Goal: Task Accomplishment & Management: Manage account settings

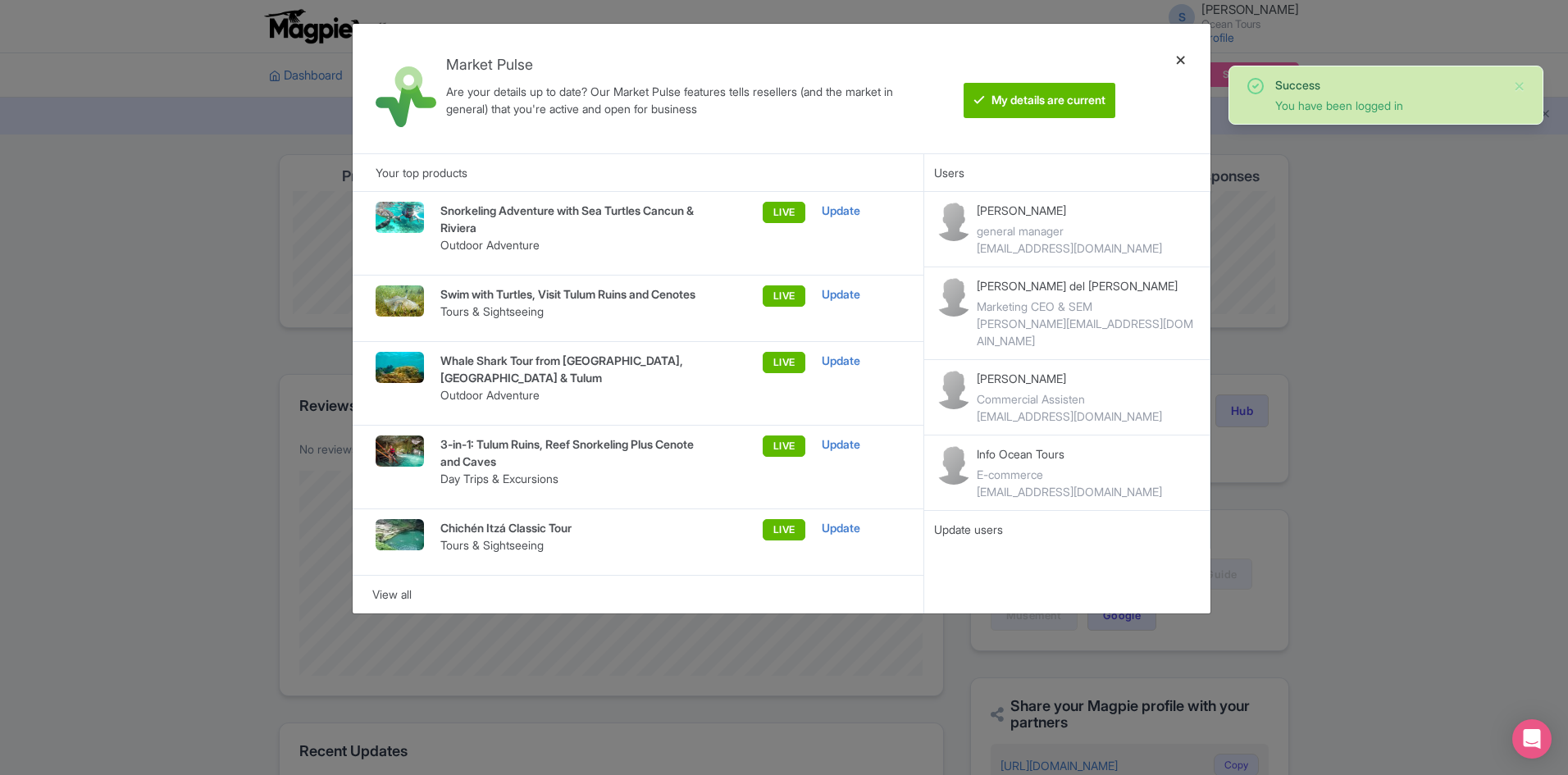
click at [1175, 58] on div at bounding box center [1180, 88] width 39 height 103
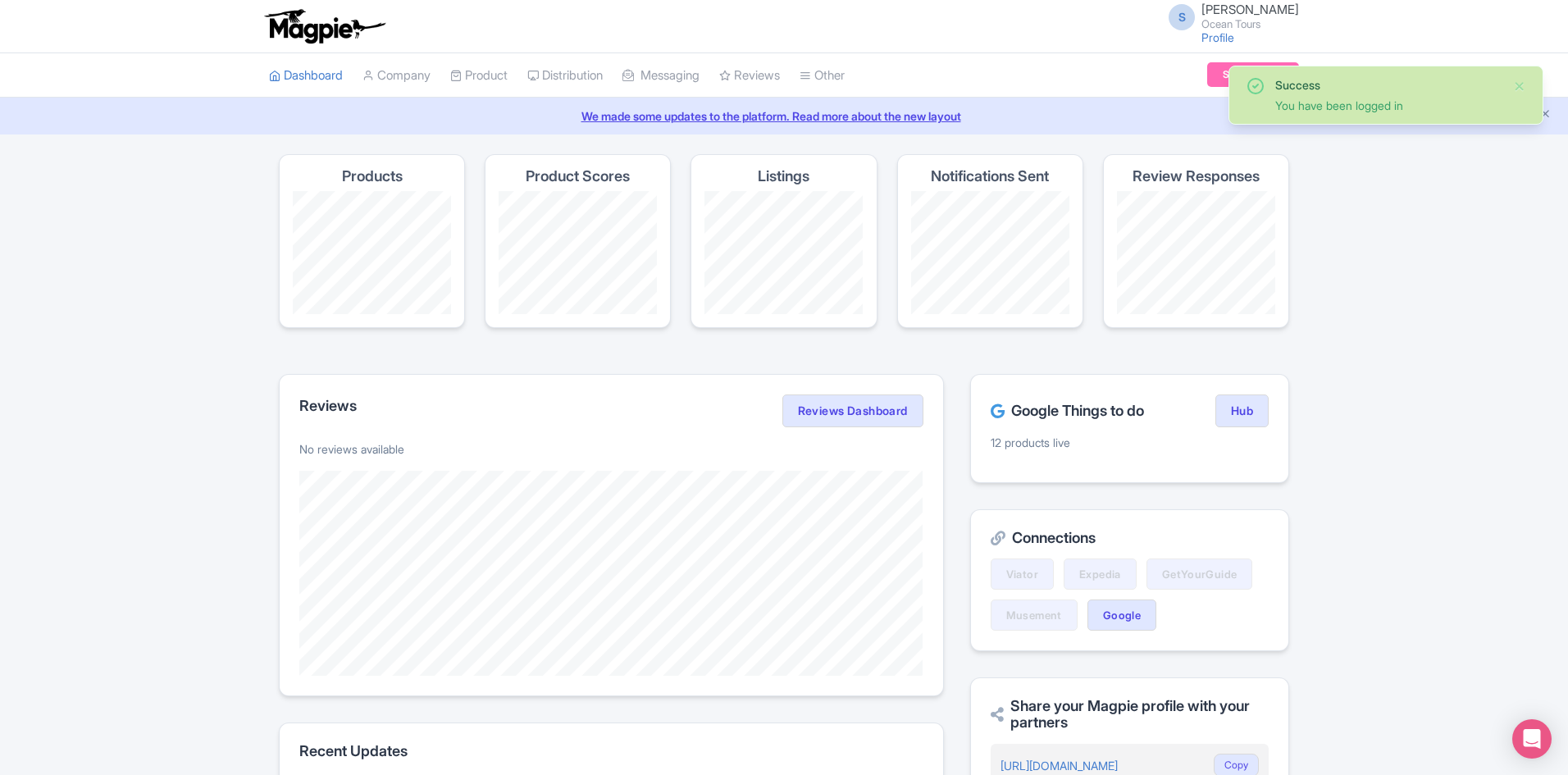
click at [77, 211] on div "Success You have been logged in Magpie recommends Look into TUI Musement as a d…" at bounding box center [784, 668] width 1568 height 1028
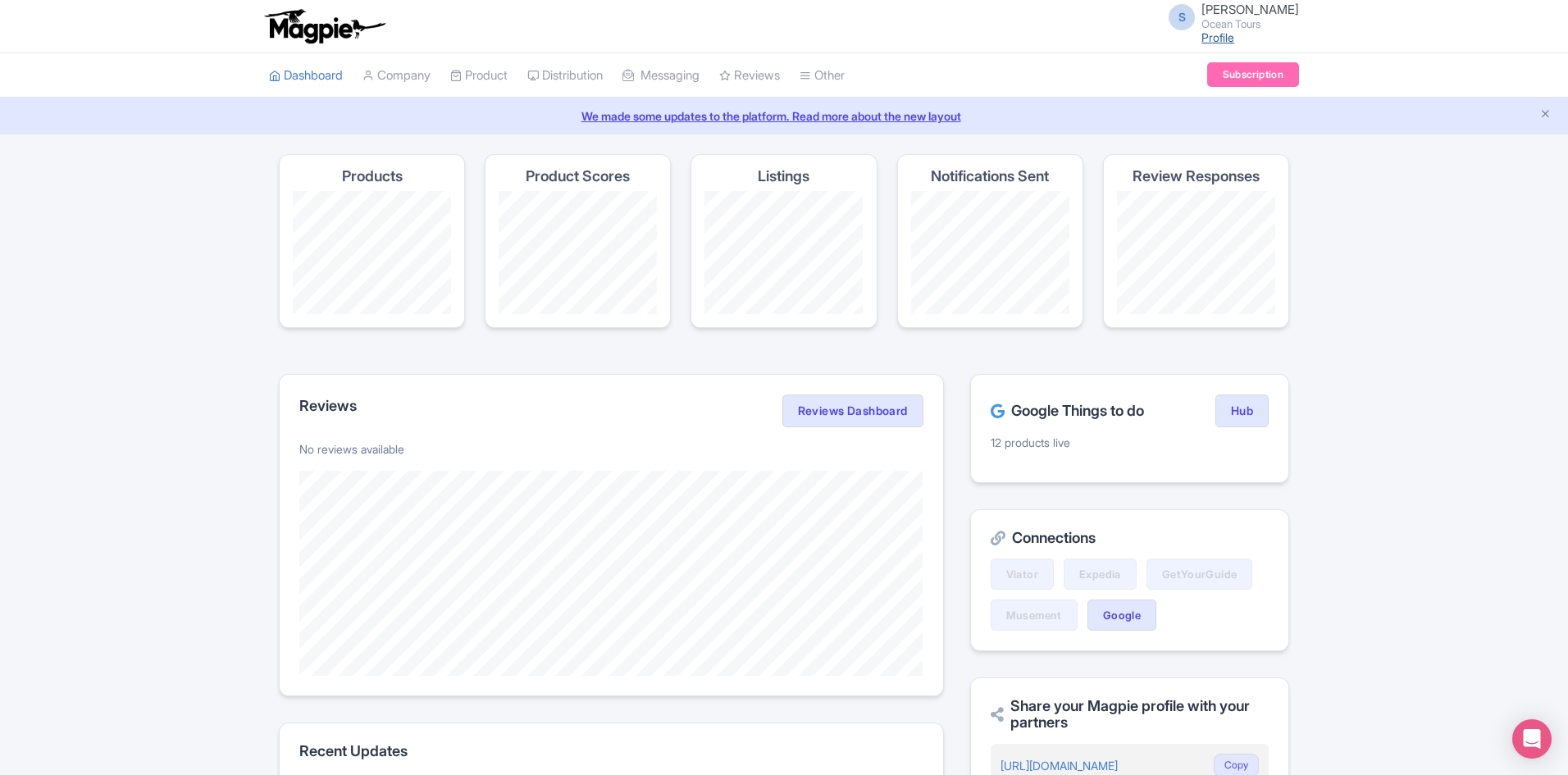
click at [1223, 34] on link "Profile" at bounding box center [1217, 37] width 33 height 14
click at [399, 70] on link "Company" at bounding box center [397, 75] width 68 height 45
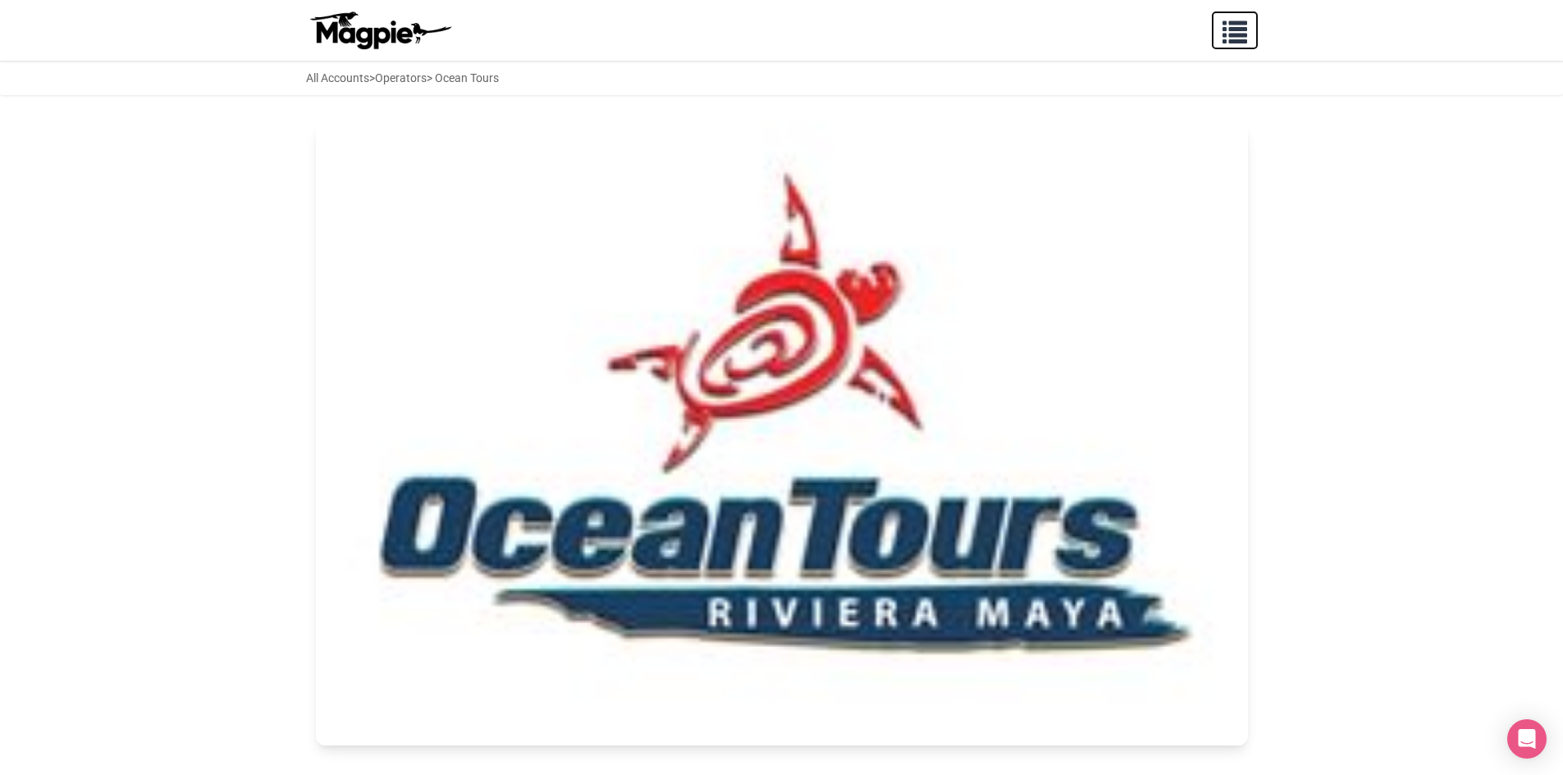
click at [1236, 30] on span "button" at bounding box center [1234, 28] width 25 height 25
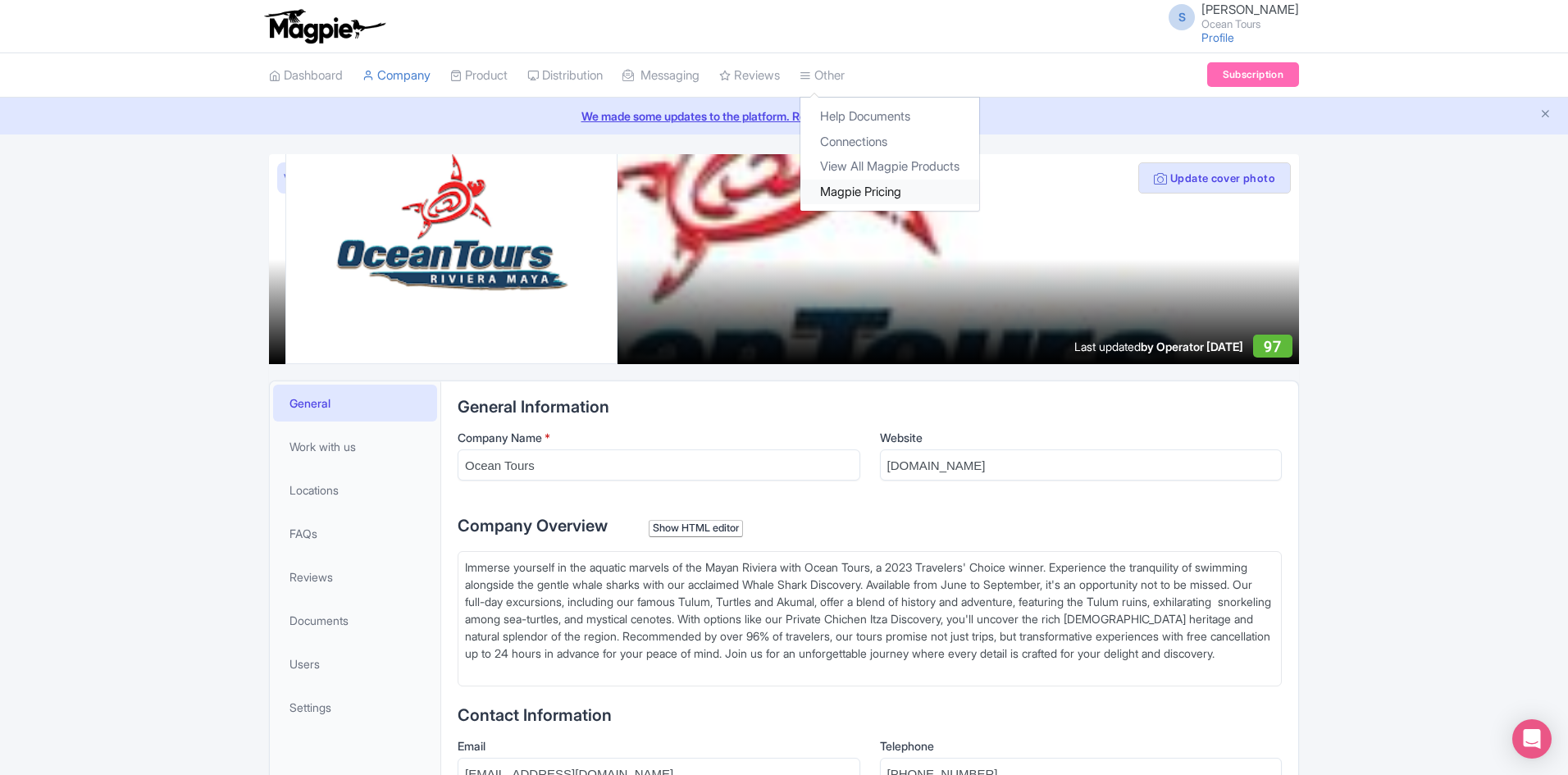
click at [889, 191] on link "Magpie Pricing" at bounding box center [889, 192] width 179 height 25
click at [869, 166] on link "View All Magpie Products" at bounding box center [889, 166] width 179 height 25
click at [295, 76] on link "Dashboard" at bounding box center [306, 75] width 74 height 45
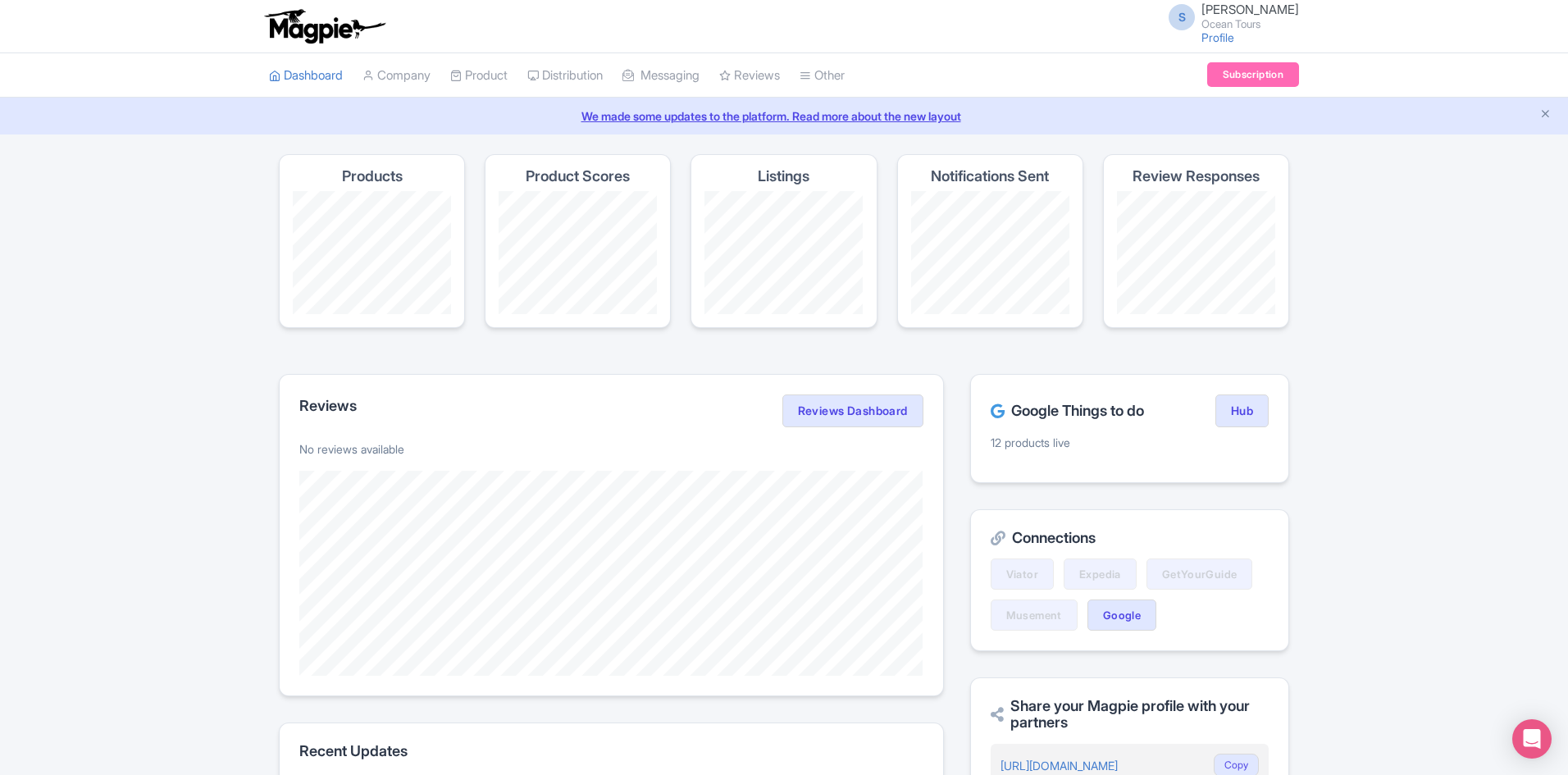
click at [1218, 11] on span "[PERSON_NAME]" at bounding box center [1250, 10] width 98 height 16
click at [1194, 81] on link "Users" at bounding box center [1220, 78] width 156 height 25
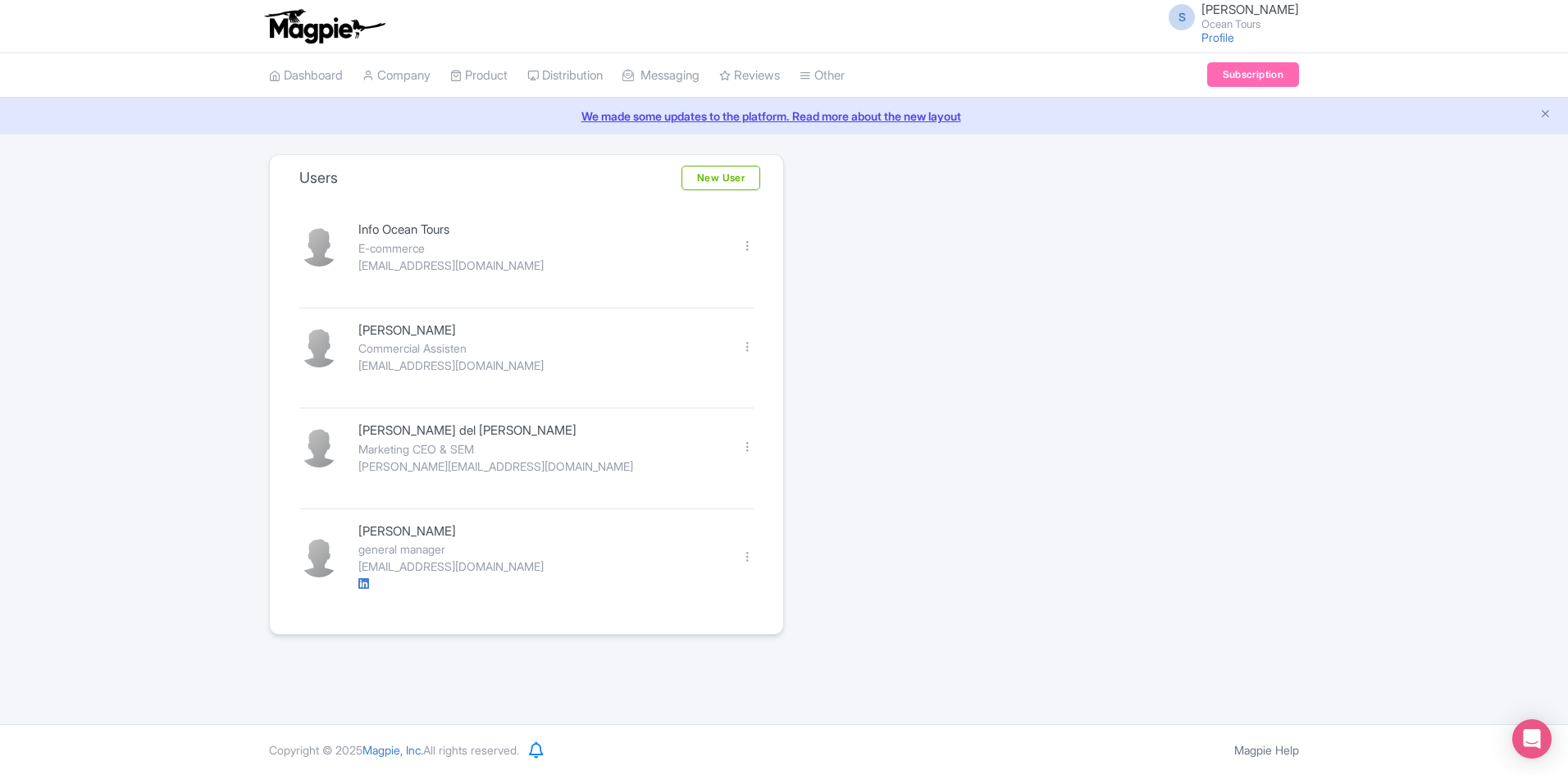
click at [1235, 10] on span "[PERSON_NAME]" at bounding box center [1250, 10] width 98 height 16
click at [1193, 103] on link "Settings" at bounding box center [1220, 103] width 156 height 25
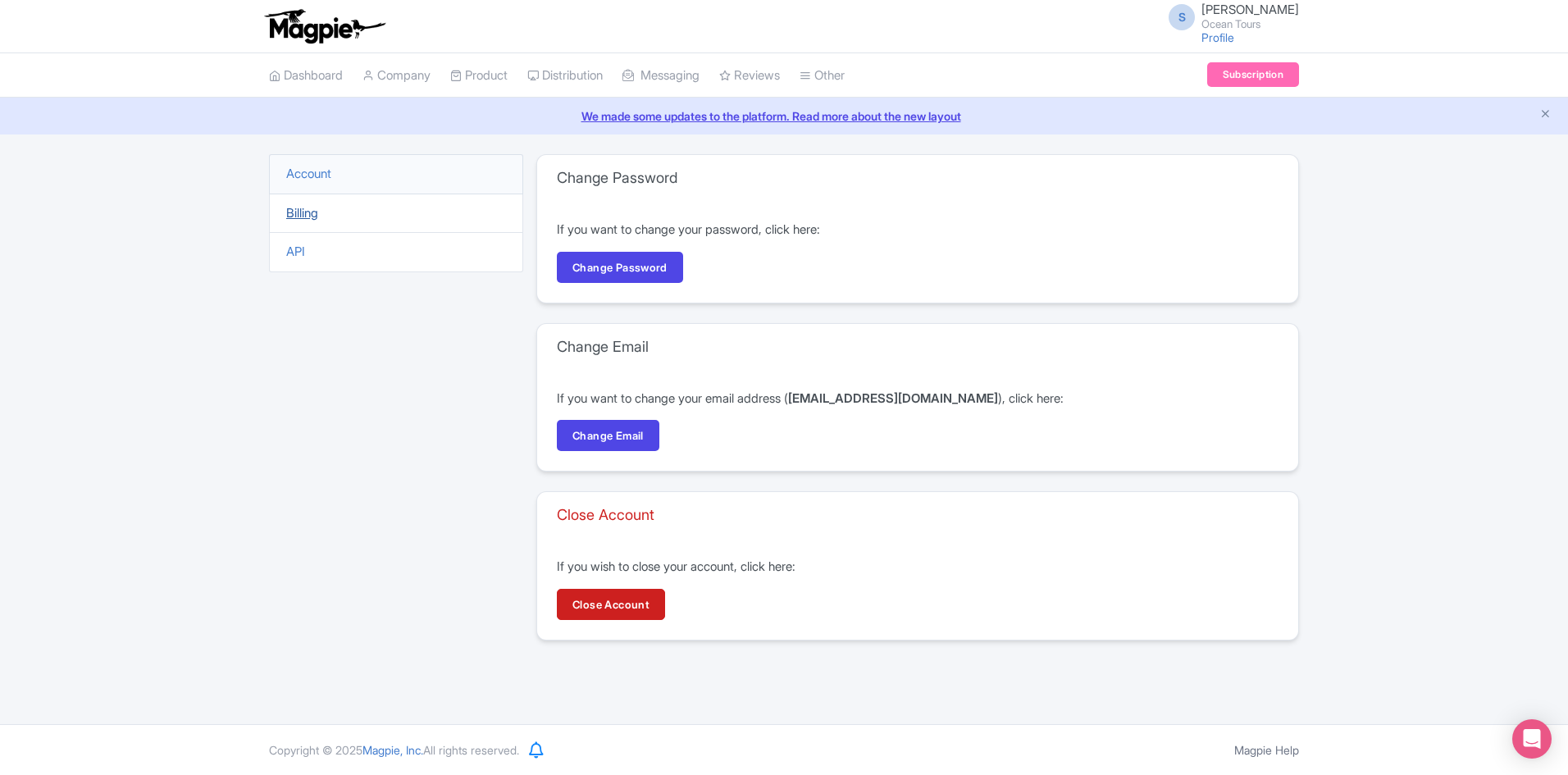
click at [299, 213] on link "Billing" at bounding box center [302, 213] width 32 height 16
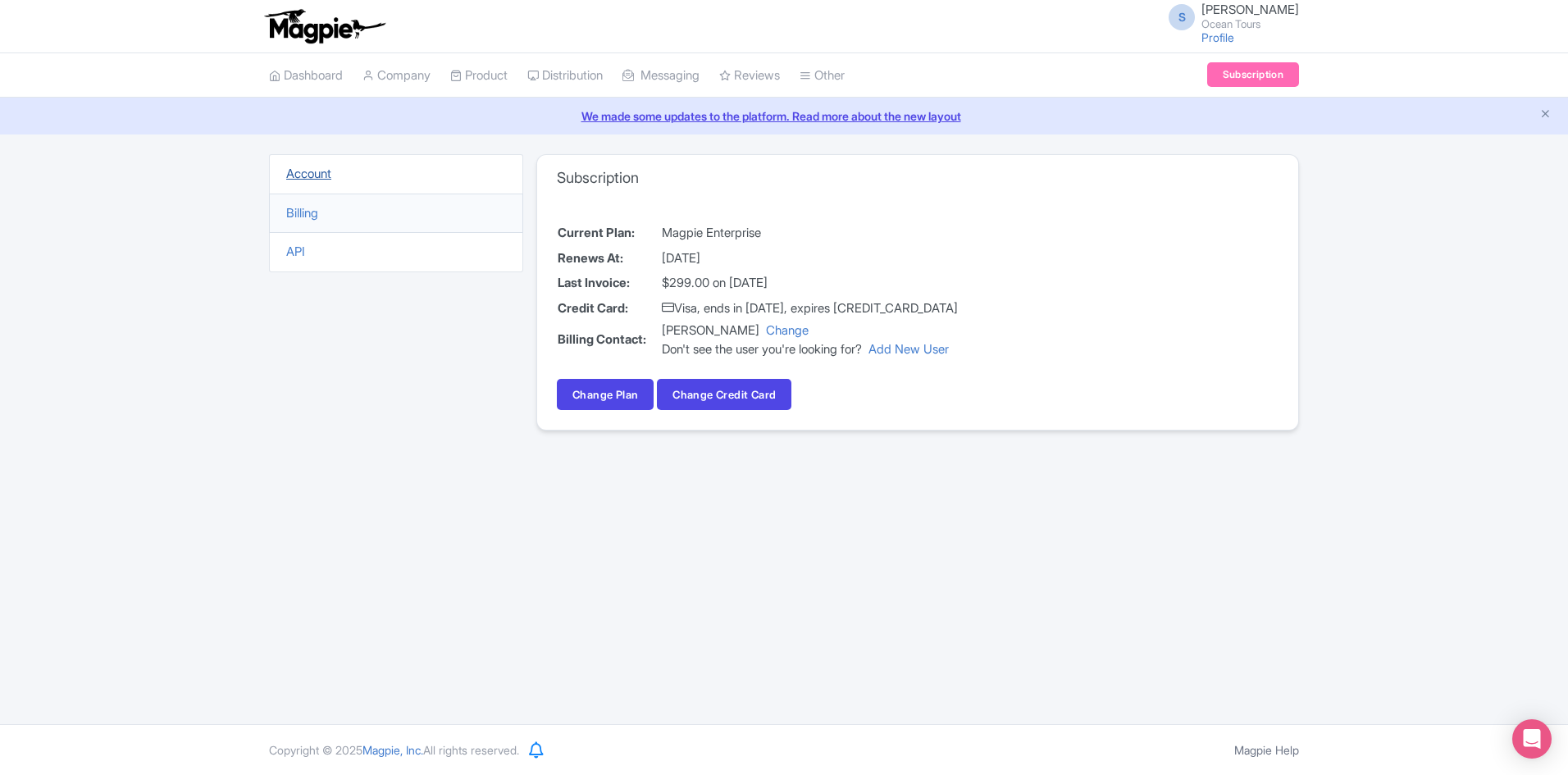
click at [322, 170] on link "Account" at bounding box center [308, 174] width 45 height 16
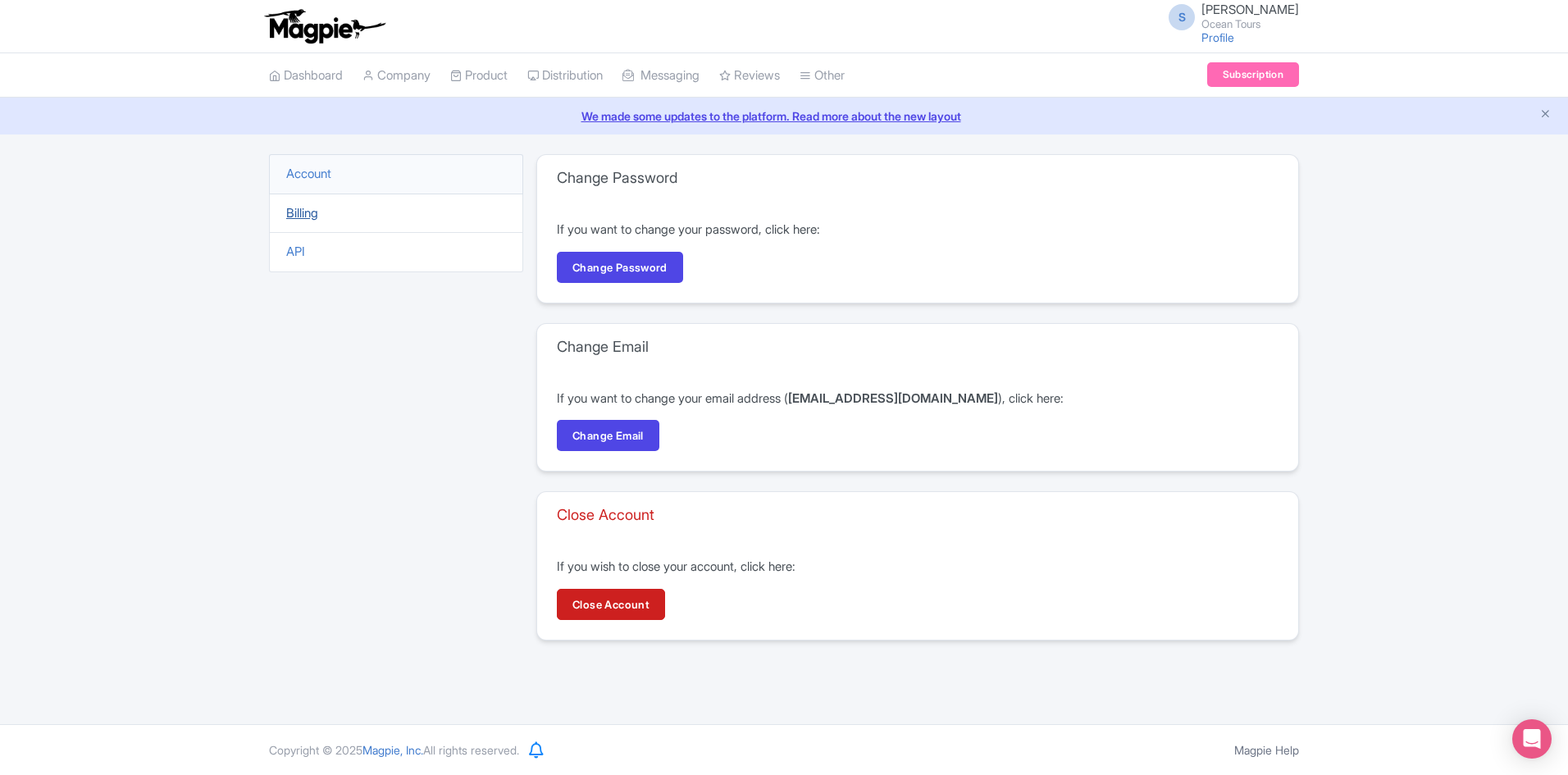
click at [317, 215] on link "Billing" at bounding box center [302, 213] width 32 height 16
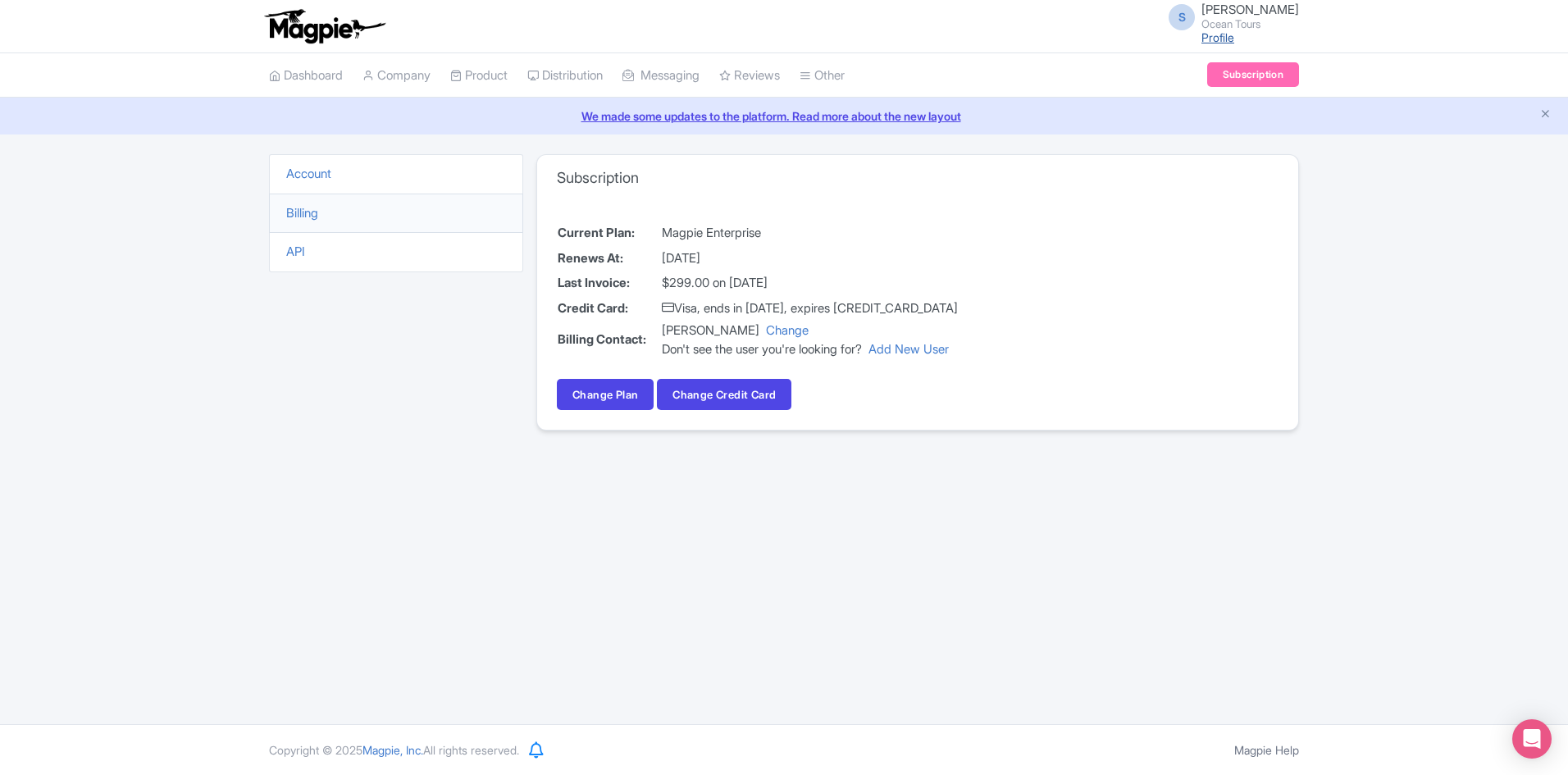
click at [1227, 39] on link "Profile" at bounding box center [1217, 37] width 33 height 14
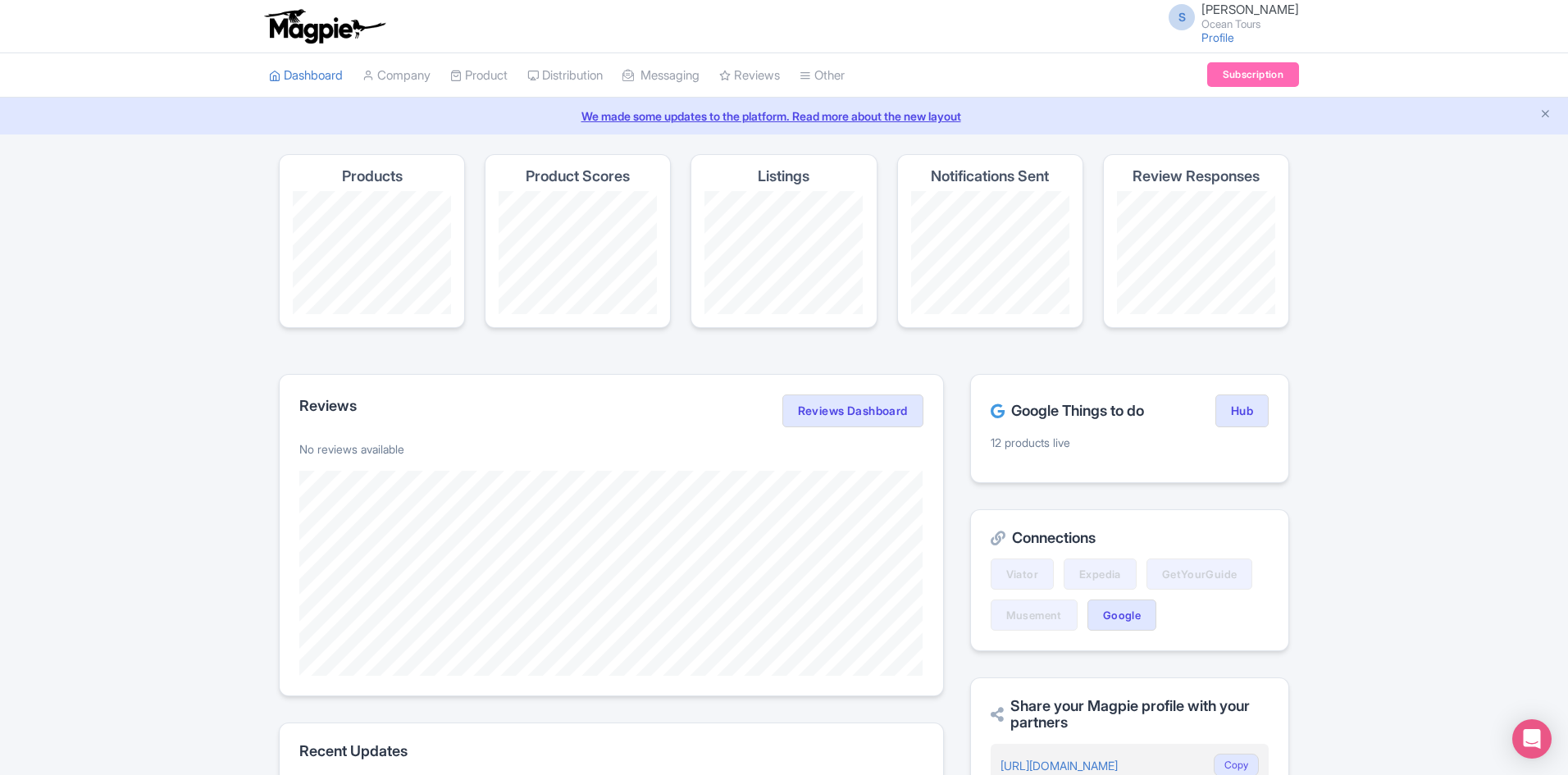
click at [1250, 19] on small "Ocean Tours" at bounding box center [1250, 24] width 98 height 11
click at [1197, 128] on link "Sign out" at bounding box center [1220, 128] width 156 height 25
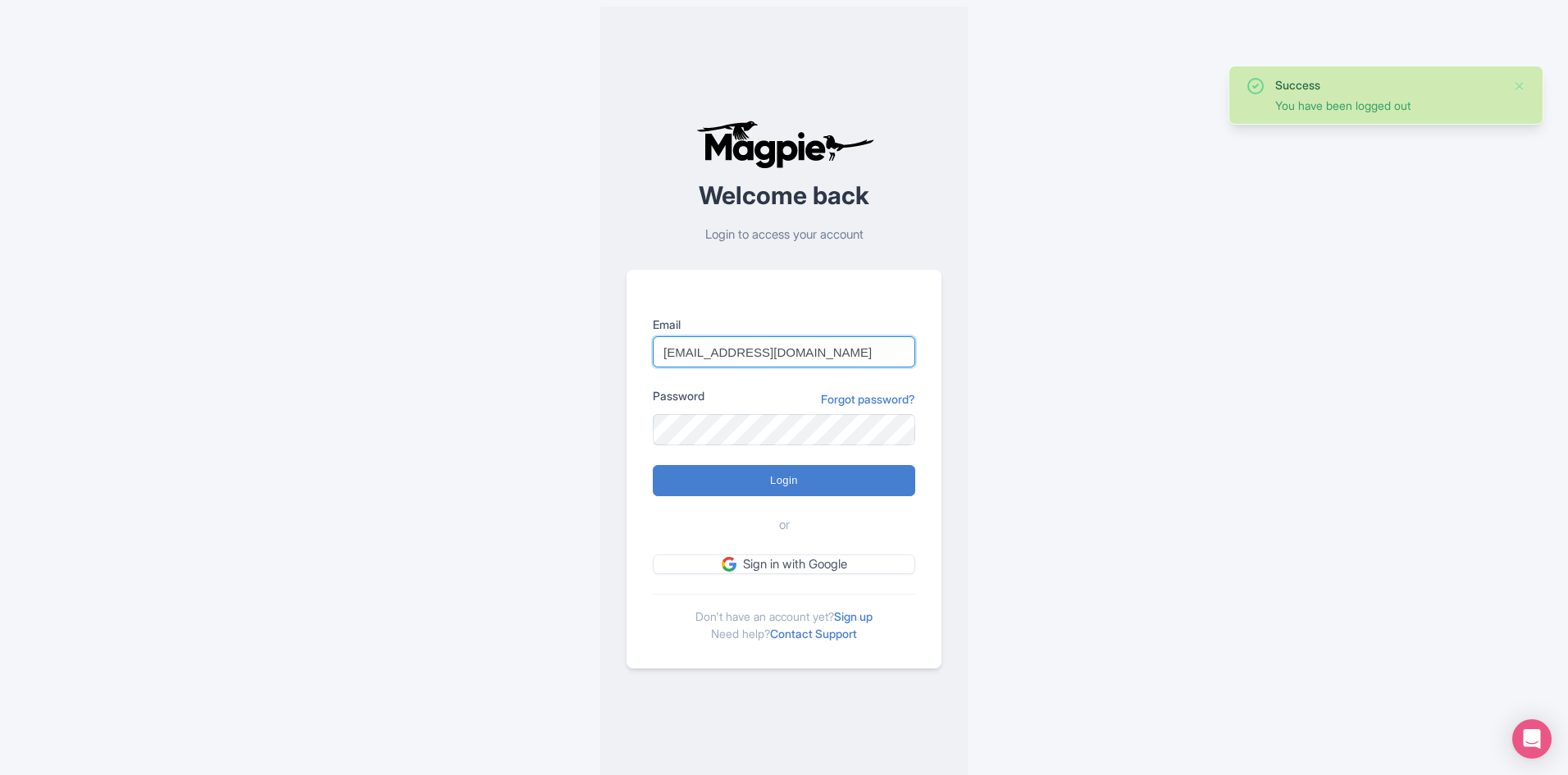
click at [845, 346] on input "saskia@oceantoursmexico.com" at bounding box center [784, 351] width 263 height 31
type input "[EMAIL_ADDRESS][DOMAIN_NAME]"
click at [775, 483] on input "Login" at bounding box center [784, 480] width 263 height 31
type input "Logging in..."
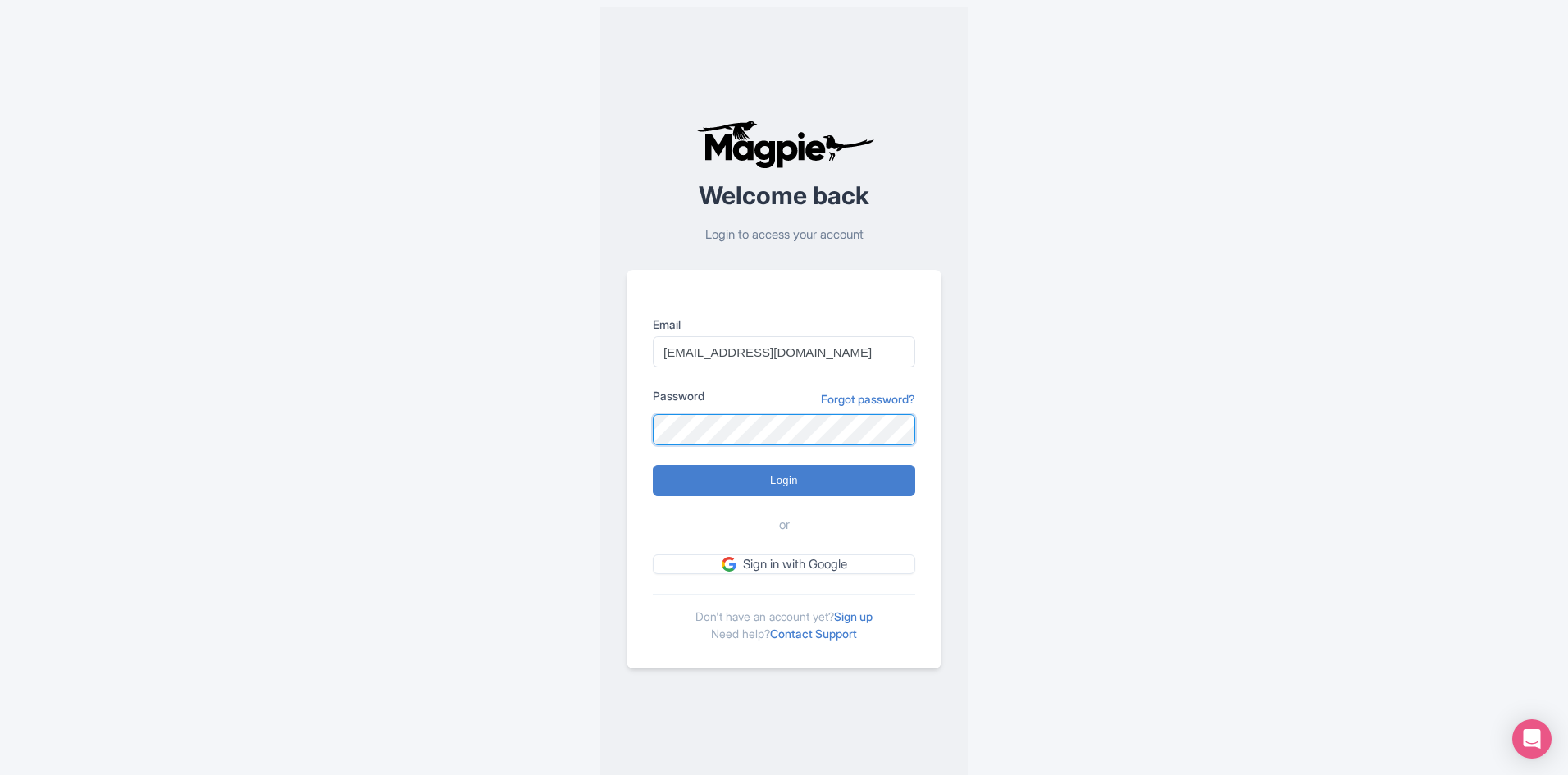
click at [603, 424] on div "Welcome back Login to access your account Email fabian@oceantoursmexico.com Pas…" at bounding box center [784, 394] width 368 height 775
click at [486, 441] on div "Error There was an error logging in Welcome back Login to access your account E…" at bounding box center [784, 394] width 1049 height 788
click at [733, 469] on input "Login" at bounding box center [784, 480] width 263 height 31
type input "Logging in..."
